Goal: Task Accomplishment & Management: Manage account settings

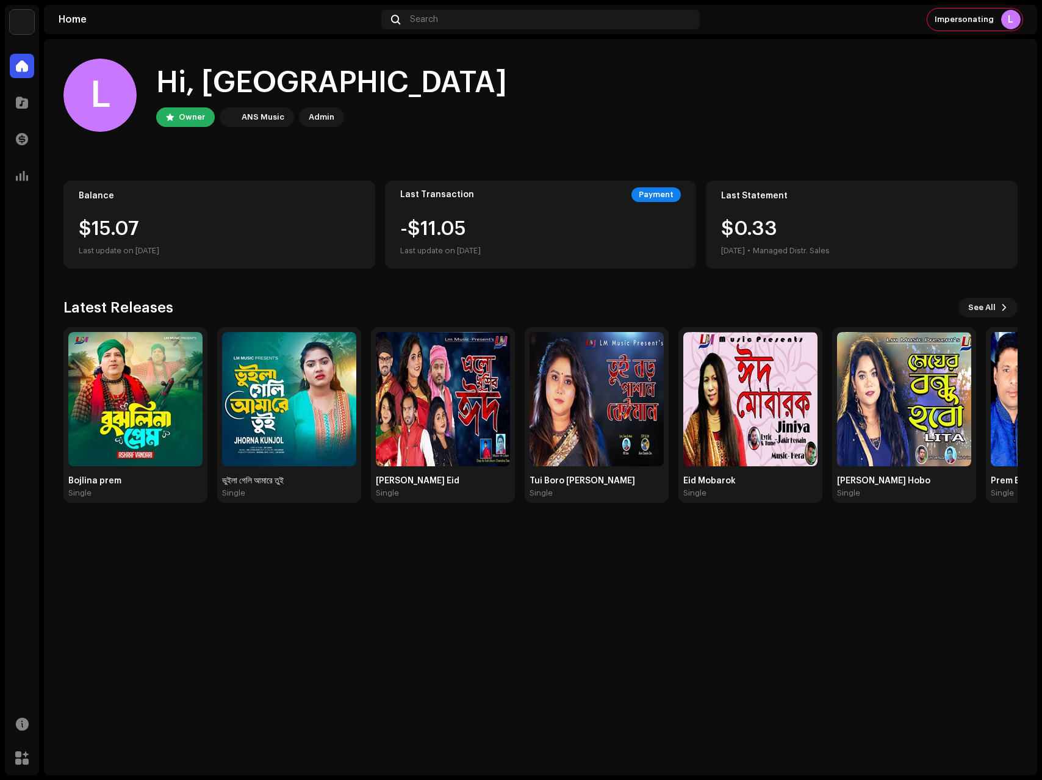
click at [17, 24] on img at bounding box center [22, 22] width 24 height 24
click at [200, 27] on span at bounding box center [203, 28] width 7 height 10
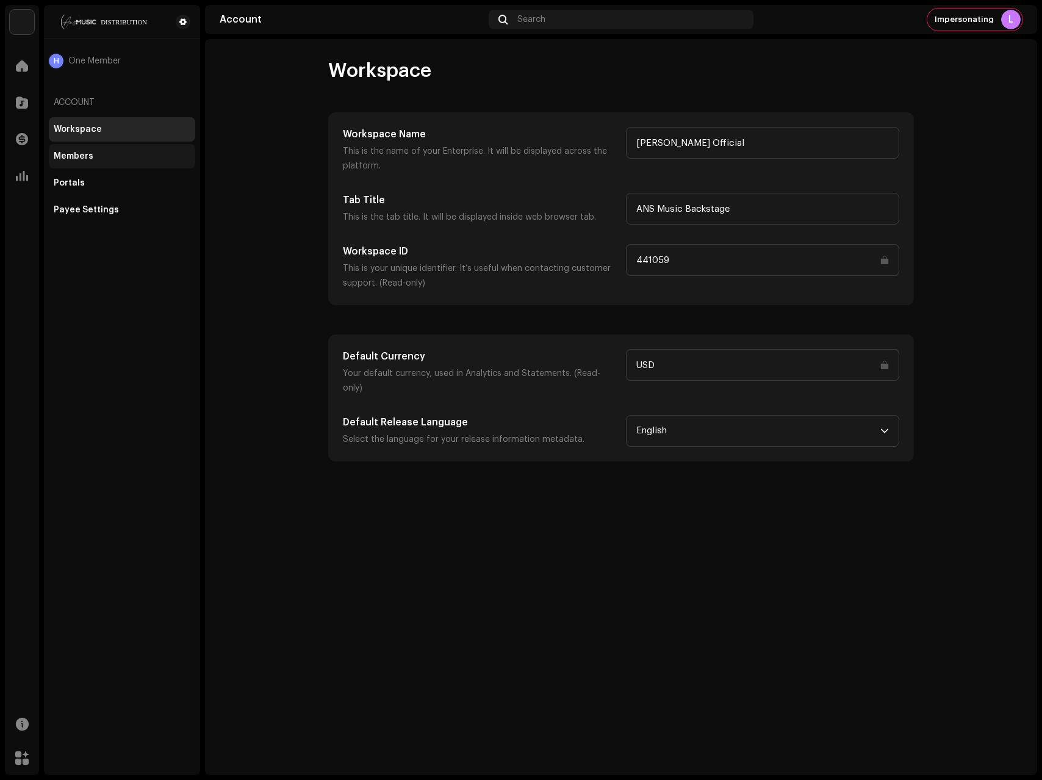
click at [87, 152] on div "Members" at bounding box center [74, 156] width 40 height 10
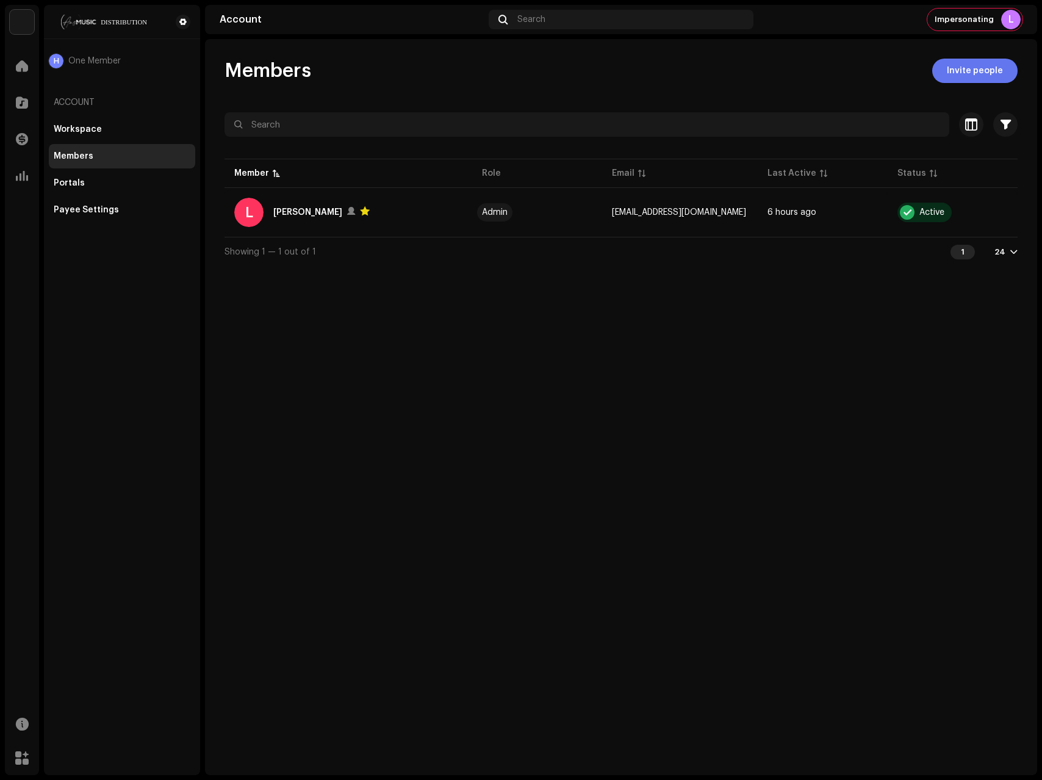
click at [962, 74] on span "Invite people" at bounding box center [975, 71] width 56 height 24
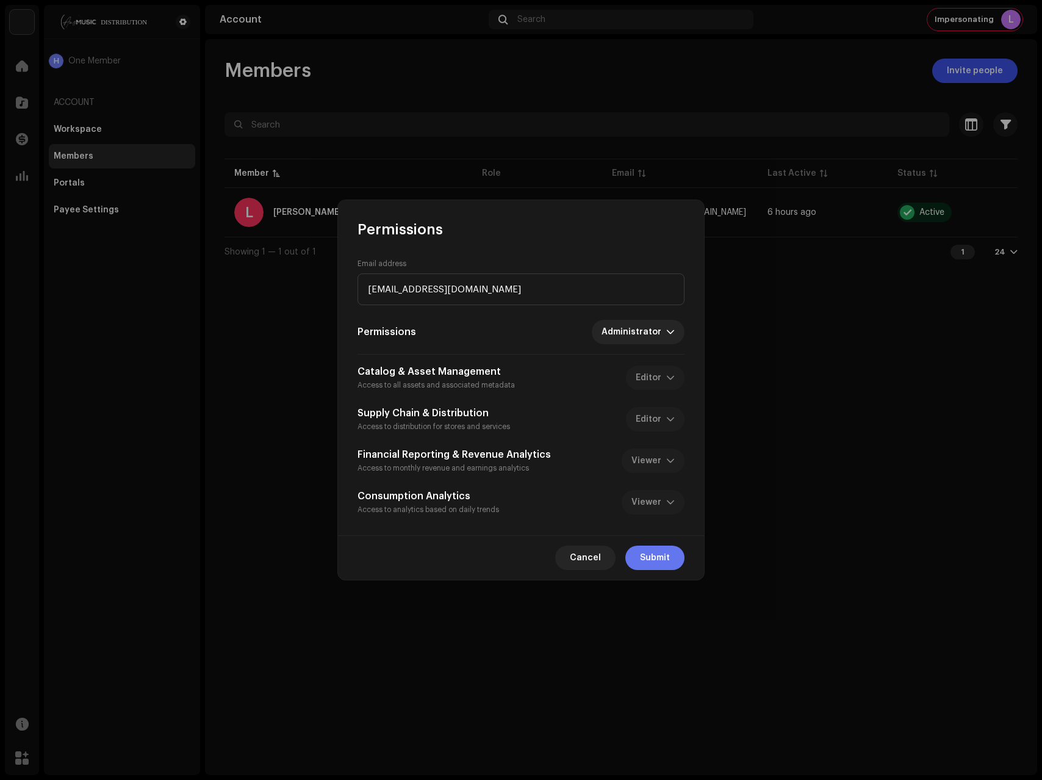
type input "[EMAIL_ADDRESS][DOMAIN_NAME]"
click at [672, 558] on button "Submit" at bounding box center [654, 557] width 59 height 24
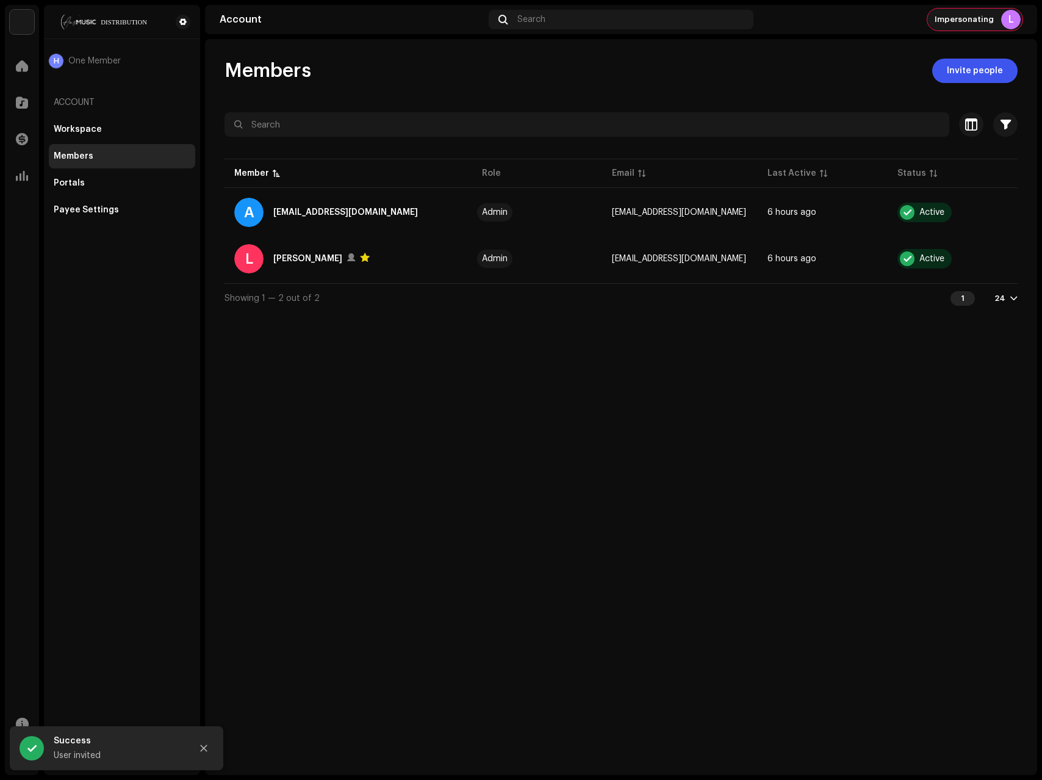
click at [990, 27] on div "Impersonating L" at bounding box center [974, 20] width 95 height 22
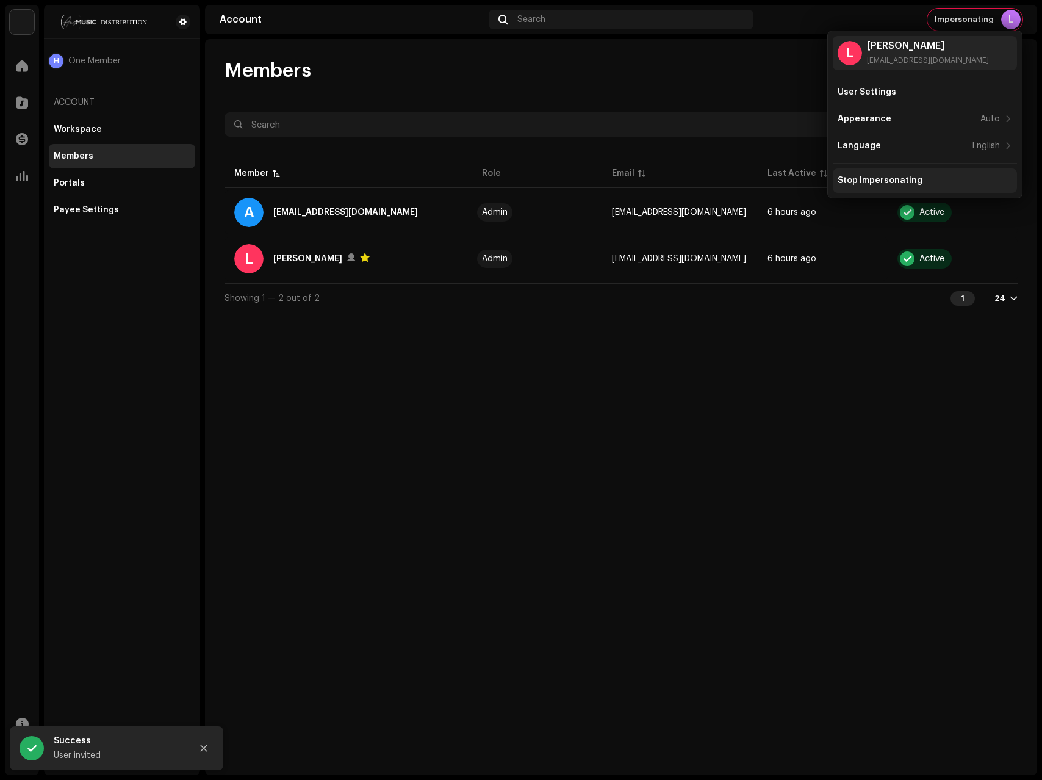
click at [905, 176] on div "Stop Impersonating" at bounding box center [880, 181] width 85 height 10
